Goal: Information Seeking & Learning: Learn about a topic

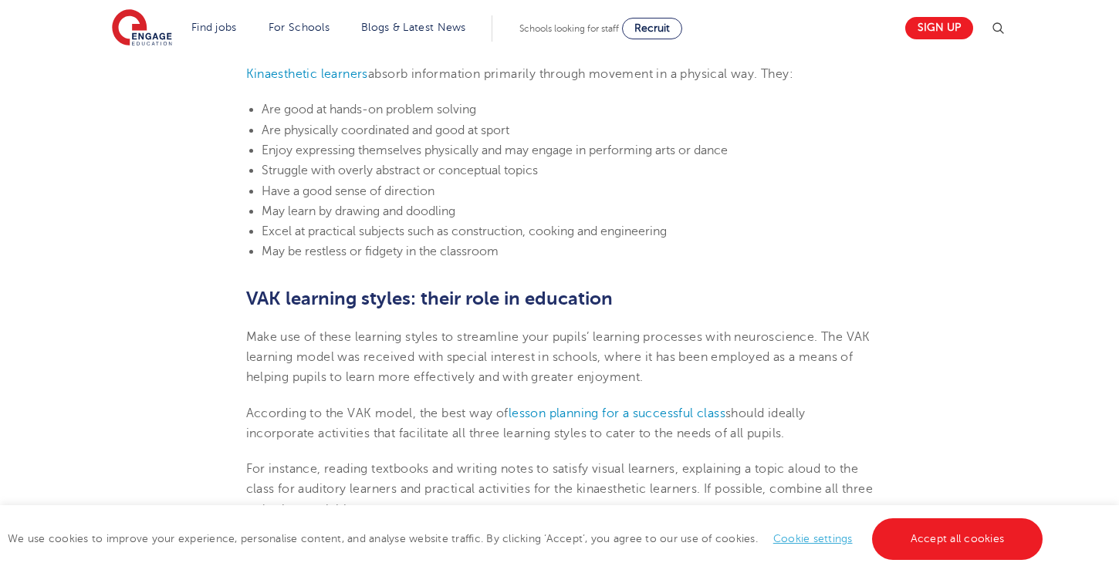
scroll to position [1641, 0]
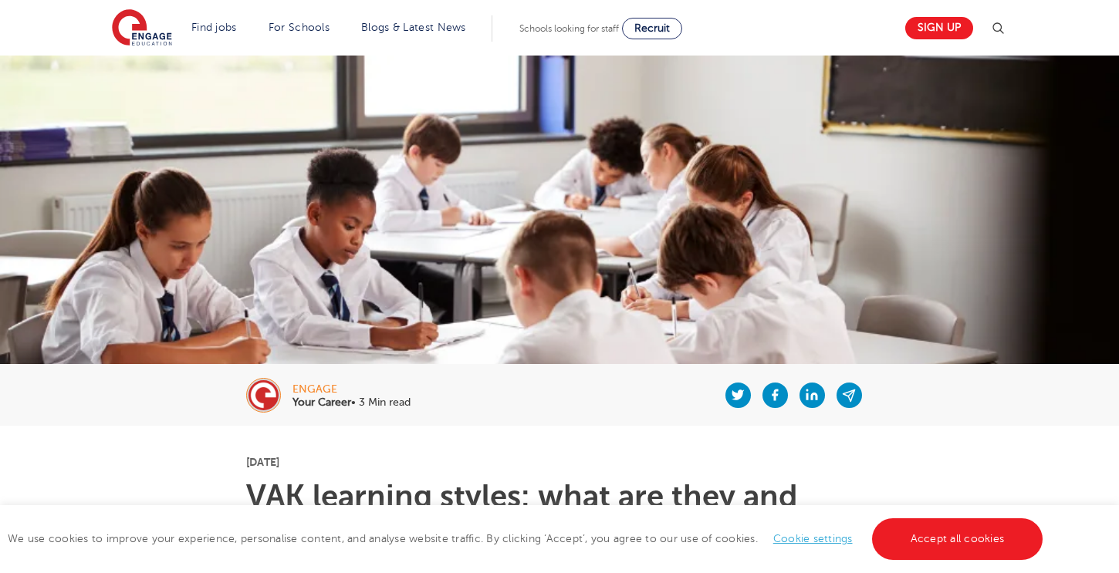
scroll to position [324, 0]
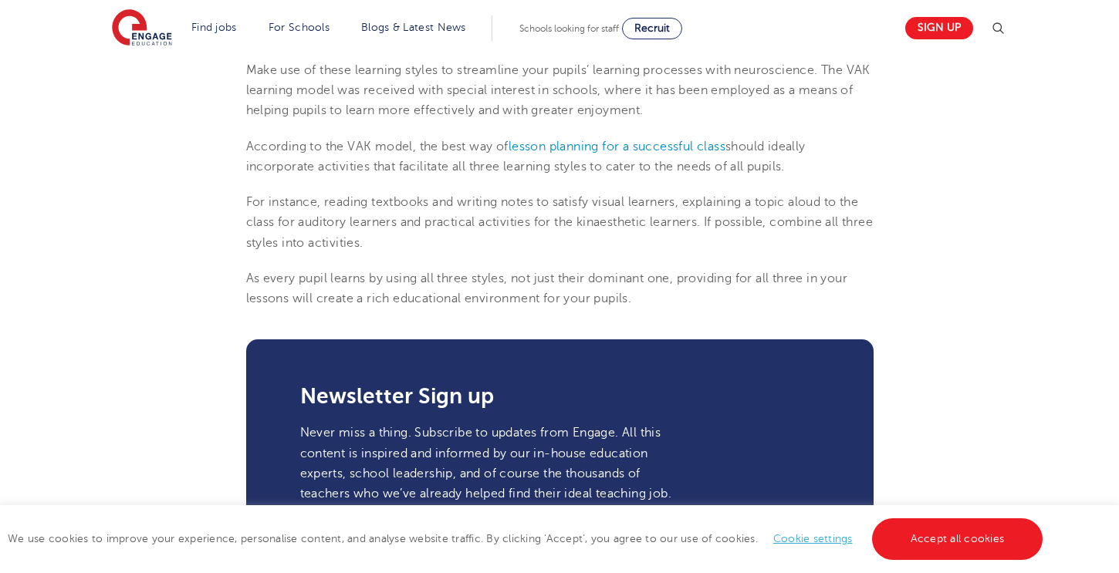
scroll to position [1909, 0]
